Goal: Check status: Check status

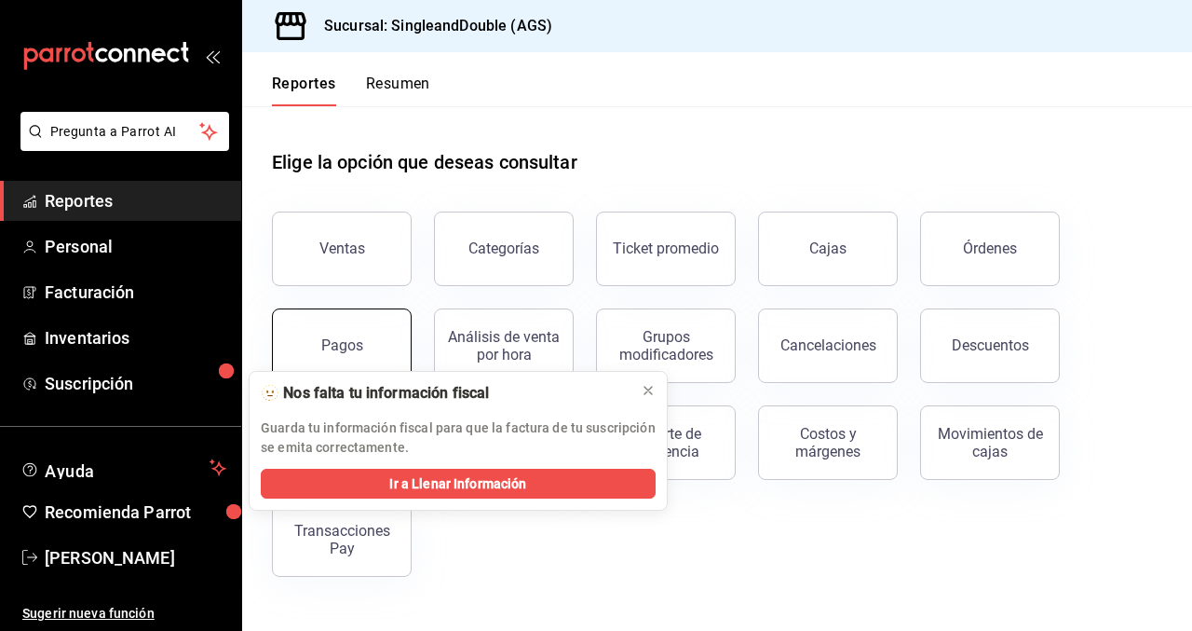
click at [343, 327] on button "Pagos" at bounding box center [342, 345] width 140 height 75
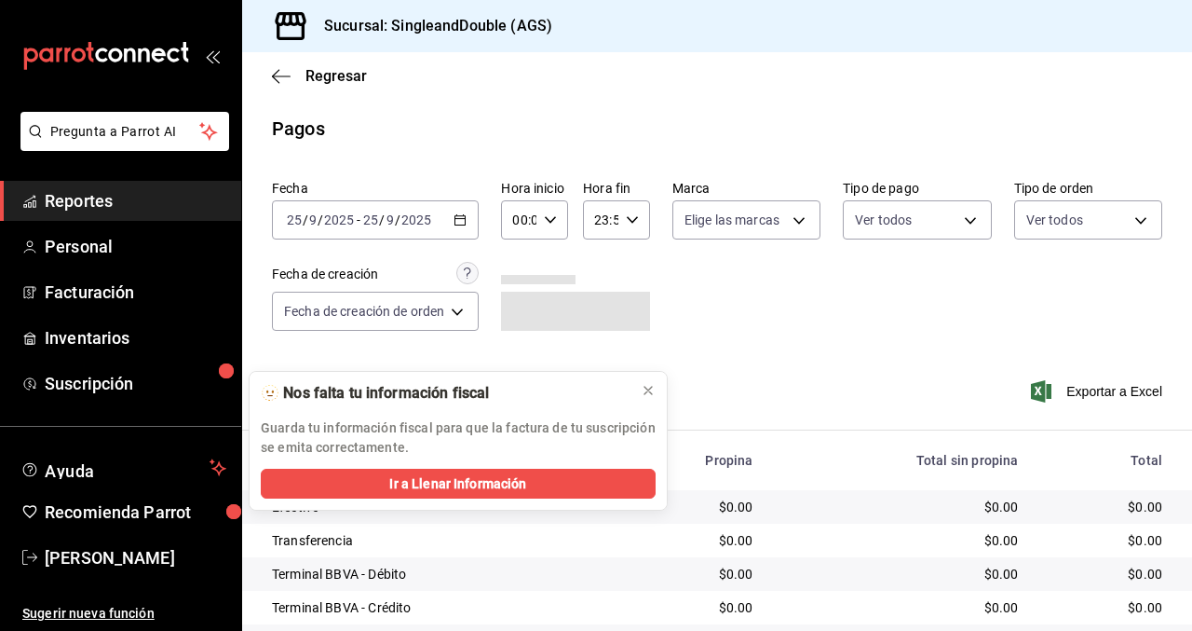
click at [429, 218] on input "2025" at bounding box center [417, 219] width 32 height 15
click at [463, 212] on div "[DATE] [DATE] - [DATE] [DATE]" at bounding box center [375, 219] width 207 height 39
click at [650, 389] on icon at bounding box center [648, 390] width 15 height 15
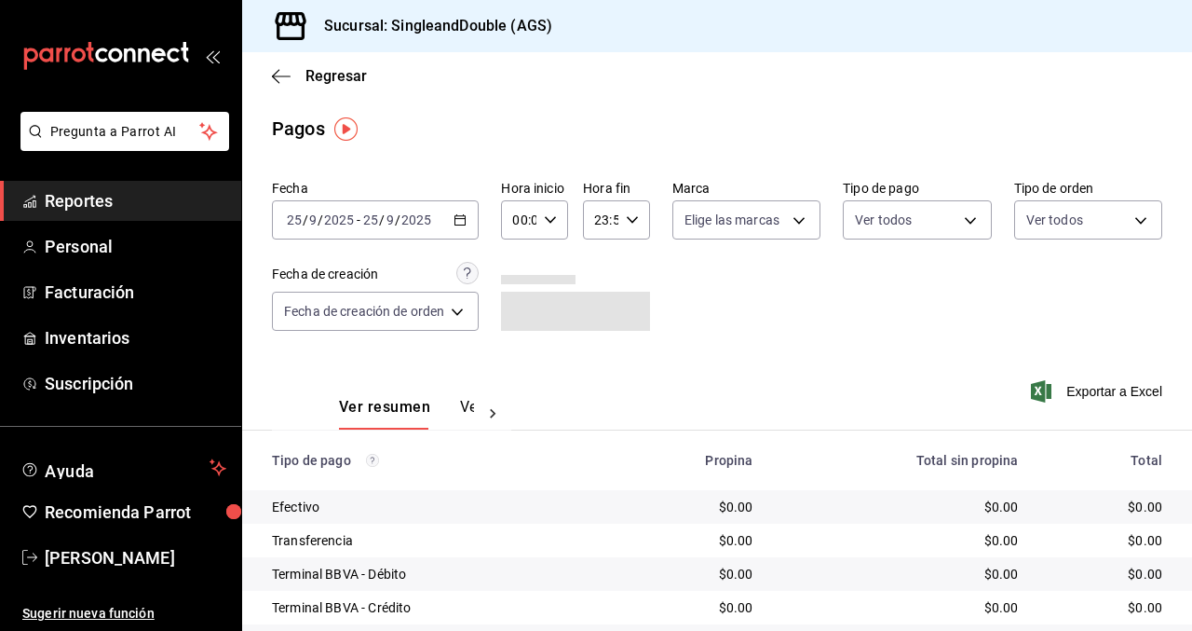
click at [463, 225] on \(Stroke\) "button" at bounding box center [460, 220] width 11 height 10
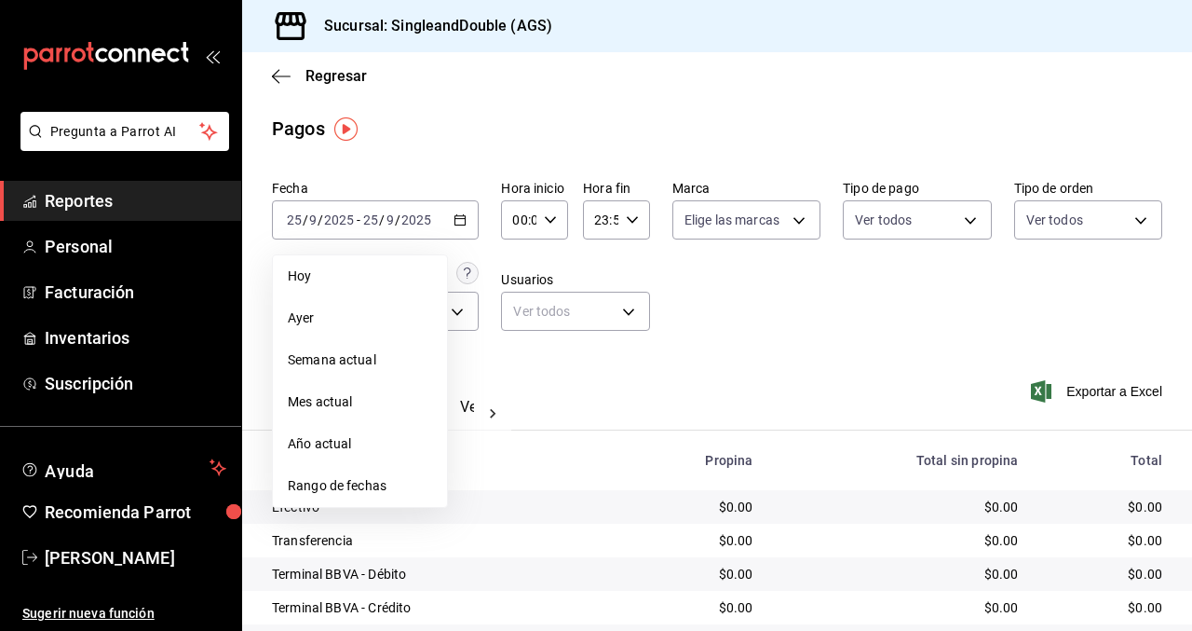
click at [362, 485] on span "Rango de fechas" at bounding box center [360, 486] width 144 height 20
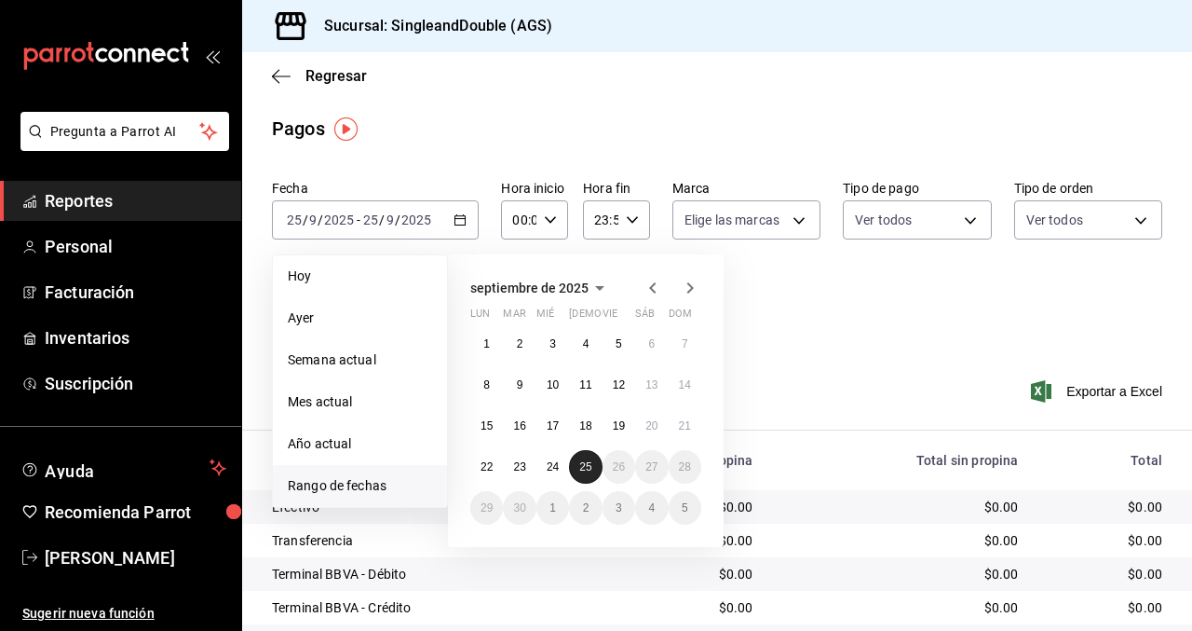
click at [587, 458] on button "25" at bounding box center [585, 467] width 33 height 34
click at [541, 460] on button "24" at bounding box center [553, 467] width 33 height 34
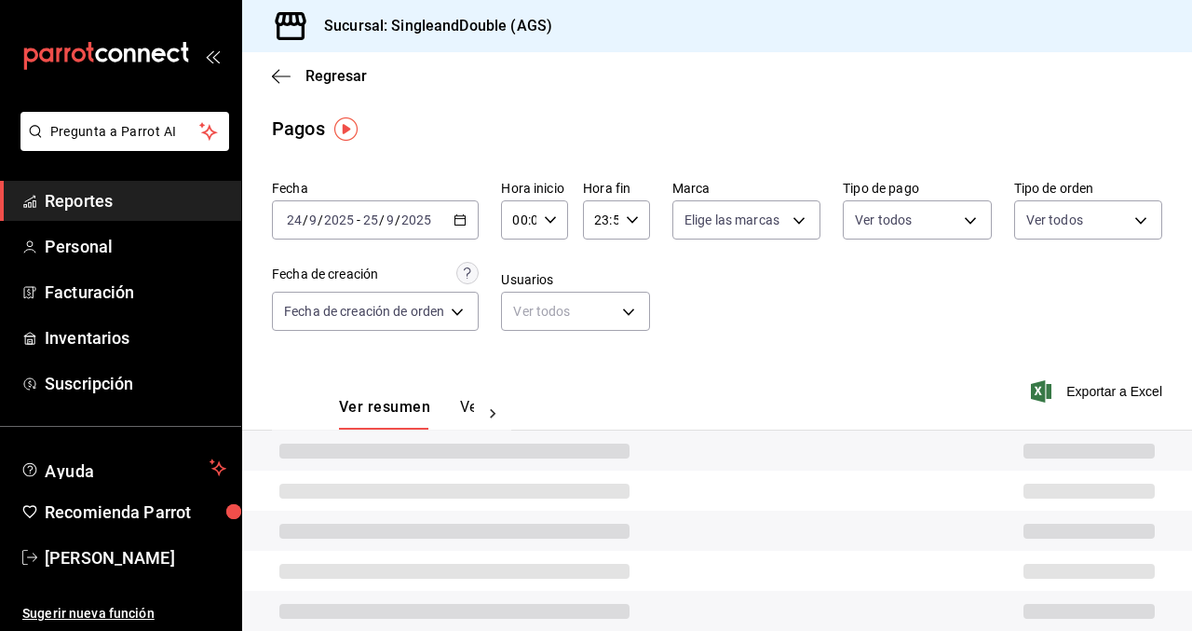
click at [541, 460] on div at bounding box center [717, 450] width 950 height 40
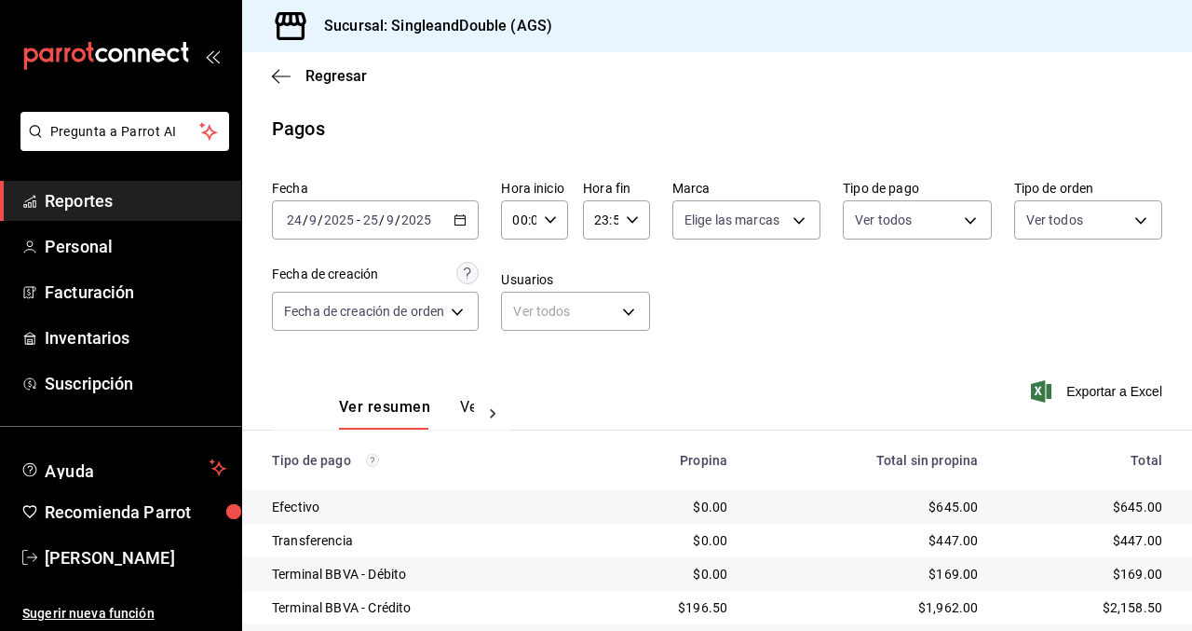
scroll to position [225, 0]
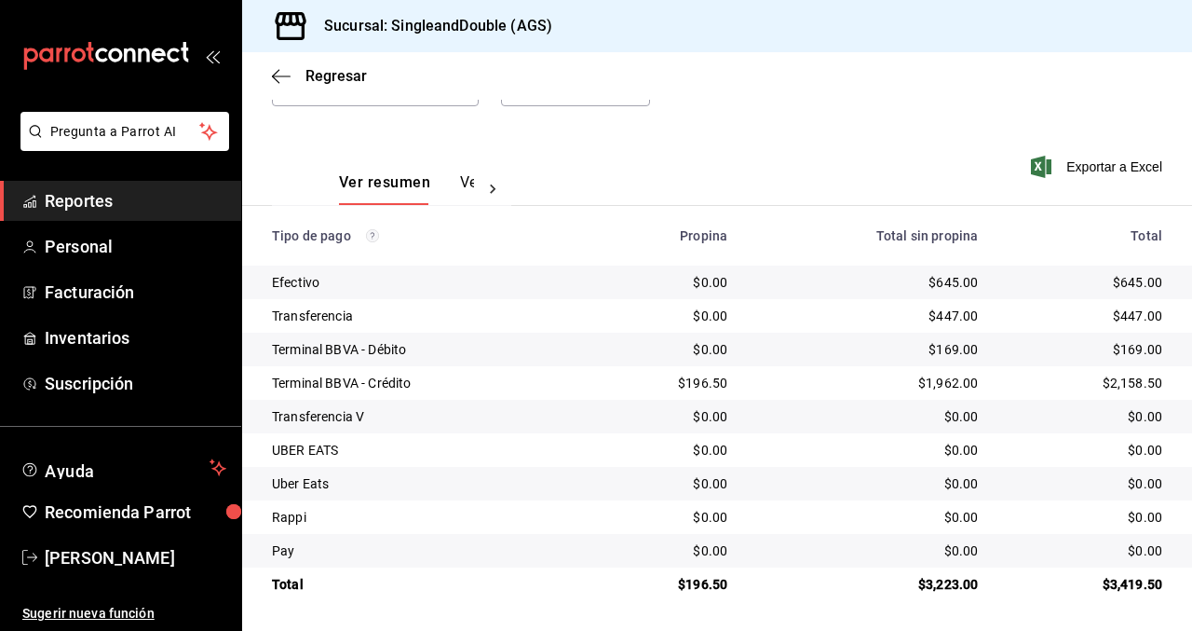
click at [909, 408] on div "$0.00" at bounding box center [867, 416] width 221 height 19
